Goal: Task Accomplishment & Management: Manage account settings

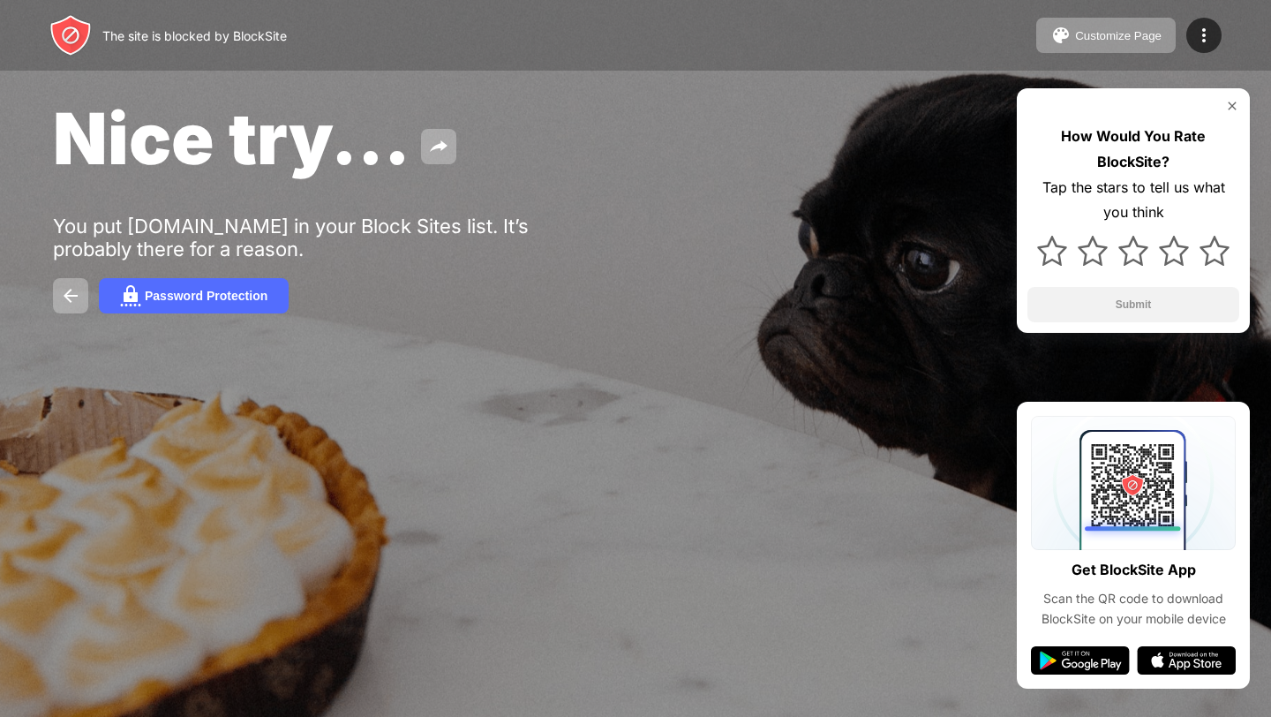
click at [824, 289] on div "Password Protection" at bounding box center [635, 295] width 1165 height 35
click at [769, 165] on div "Nice try..." at bounding box center [519, 138] width 932 height 86
click at [802, 35] on div "The site is blocked by BlockSite Customize Page Edit Block List Redirect Custom…" at bounding box center [635, 35] width 1271 height 71
click at [796, 102] on div "Nice try..." at bounding box center [519, 138] width 932 height 86
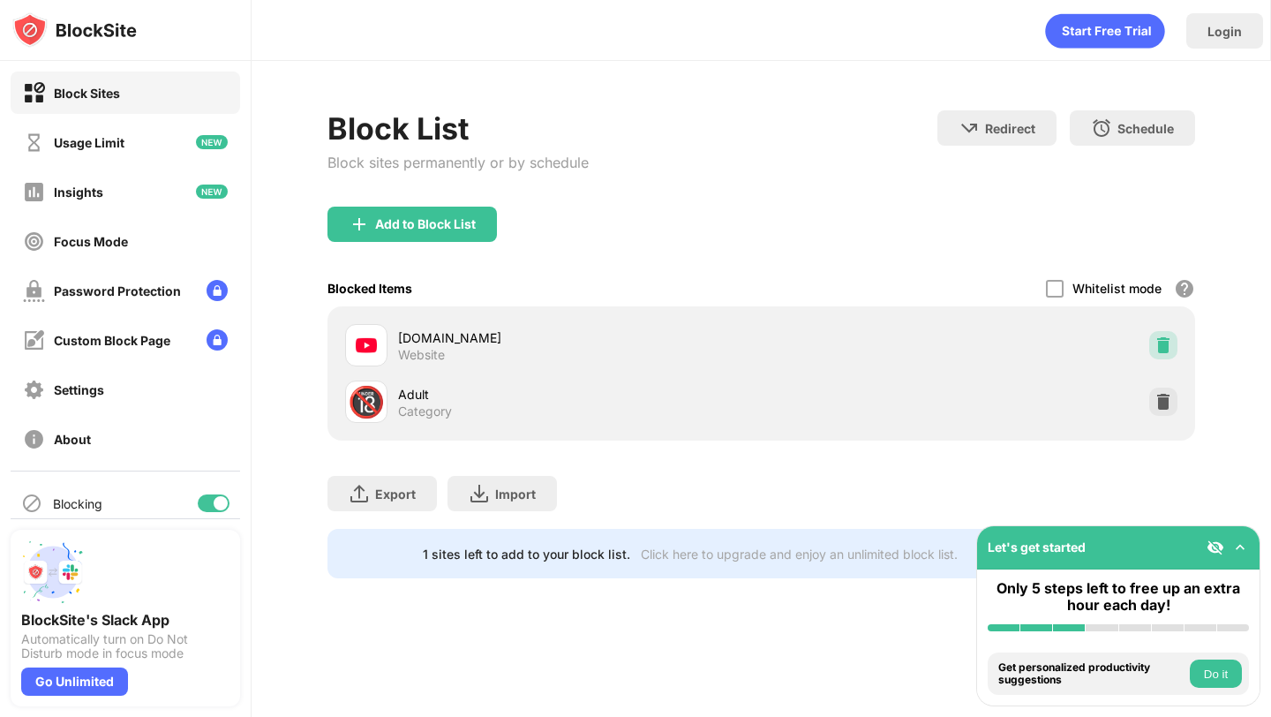
click at [1164, 343] on img at bounding box center [1164, 345] width 18 height 18
